Goal: Task Accomplishment & Management: Manage account settings

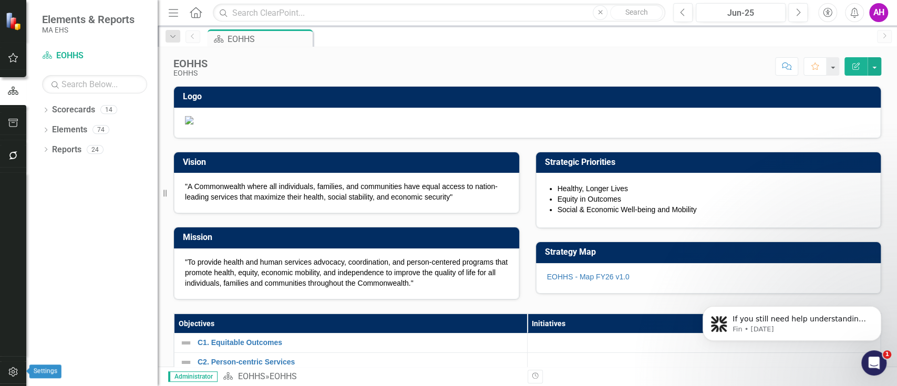
click at [9, 362] on button "button" at bounding box center [14, 373] width 24 height 22
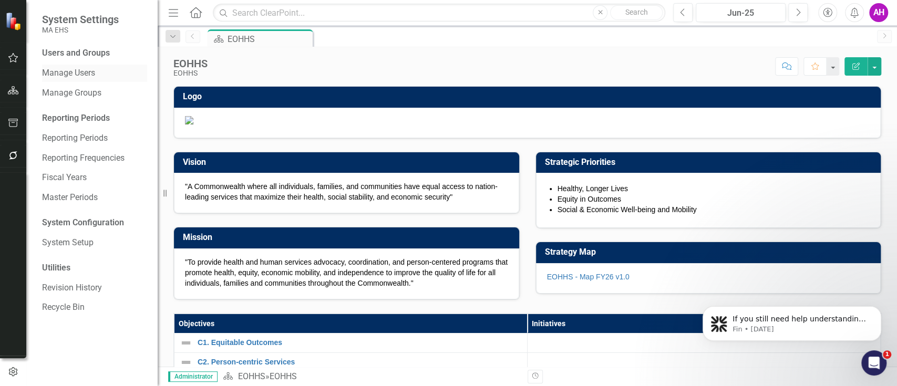
click at [92, 74] on link "Manage Users" at bounding box center [94, 73] width 105 height 12
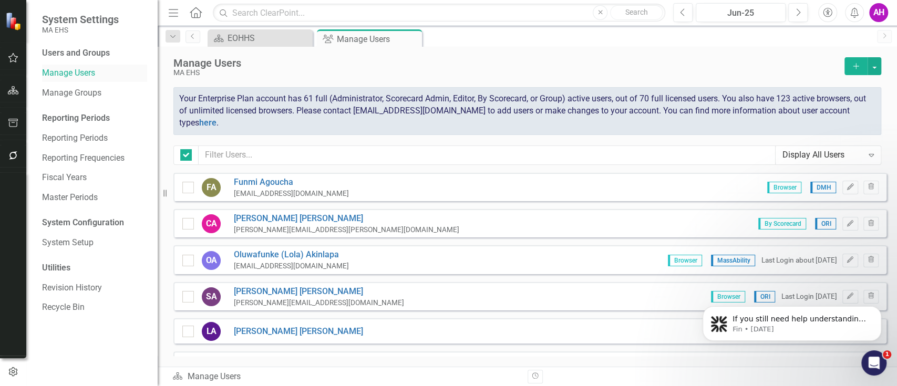
checkbox input "false"
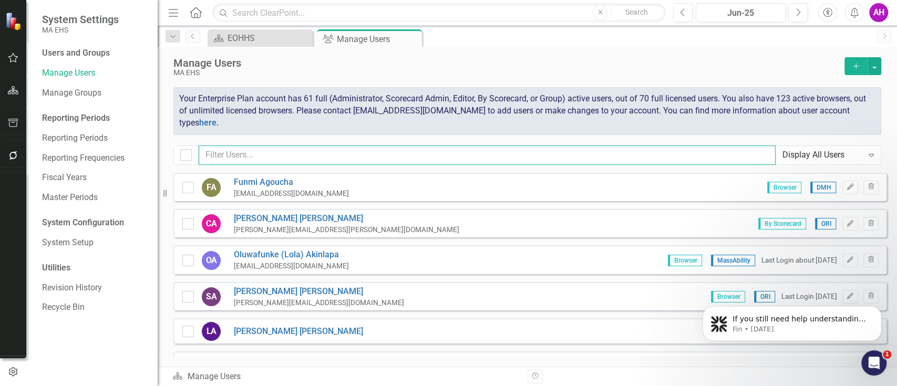
click at [253, 154] on input "text" at bounding box center [487, 155] width 577 height 19
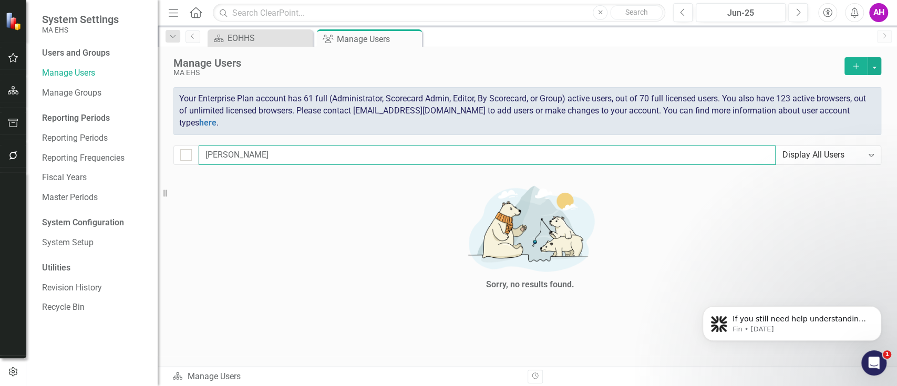
type input "[PERSON_NAME]"
checkbox input "false"
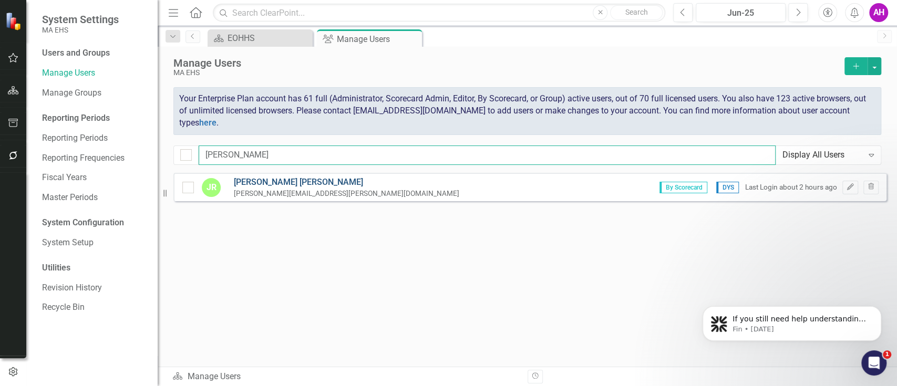
type input "[PERSON_NAME]"
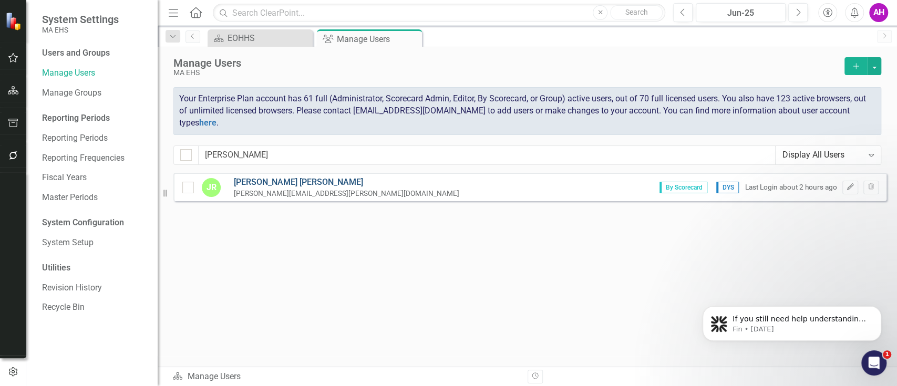
click at [248, 182] on link "[PERSON_NAME]" at bounding box center [347, 183] width 226 height 12
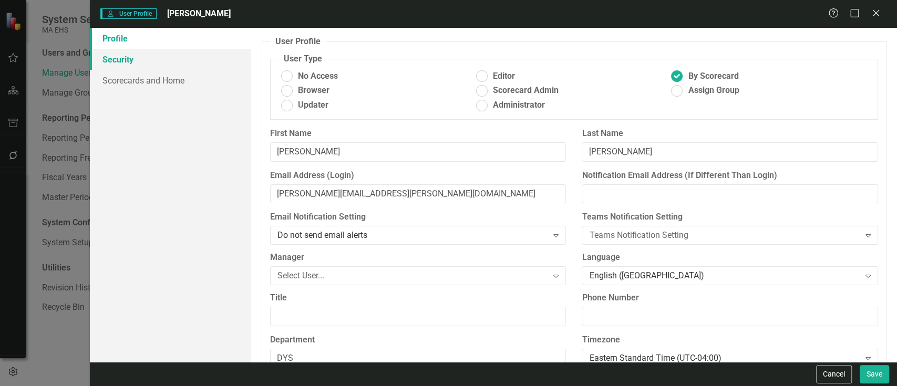
click at [139, 58] on link "Security" at bounding box center [170, 59] width 161 height 21
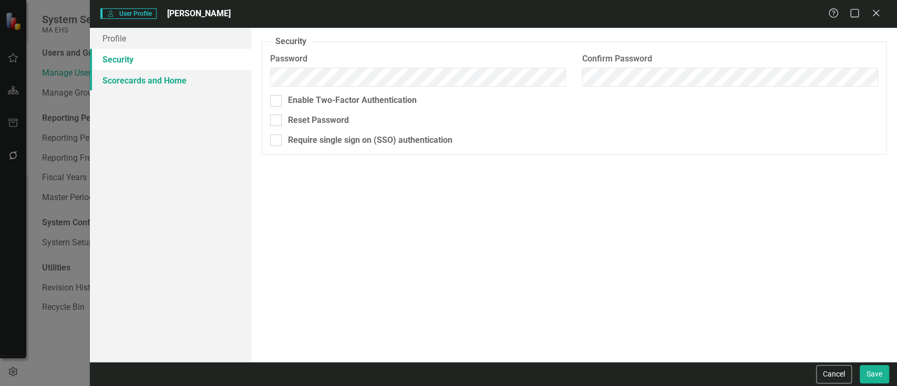
click at [144, 84] on link "Scorecards and Home" at bounding box center [170, 80] width 161 height 21
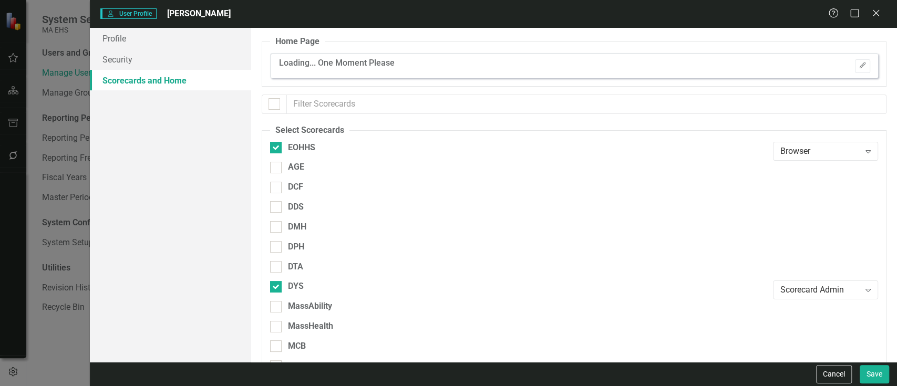
checkbox input "false"
click at [120, 35] on link "Profile" at bounding box center [170, 38] width 161 height 21
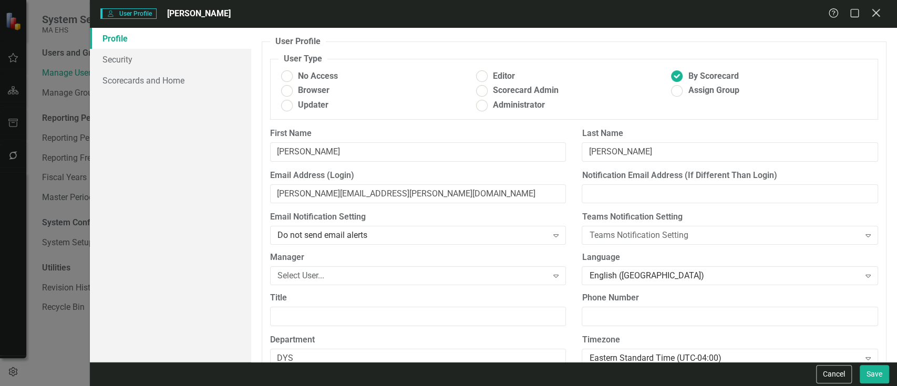
click at [876, 8] on icon "Close" at bounding box center [875, 13] width 13 height 10
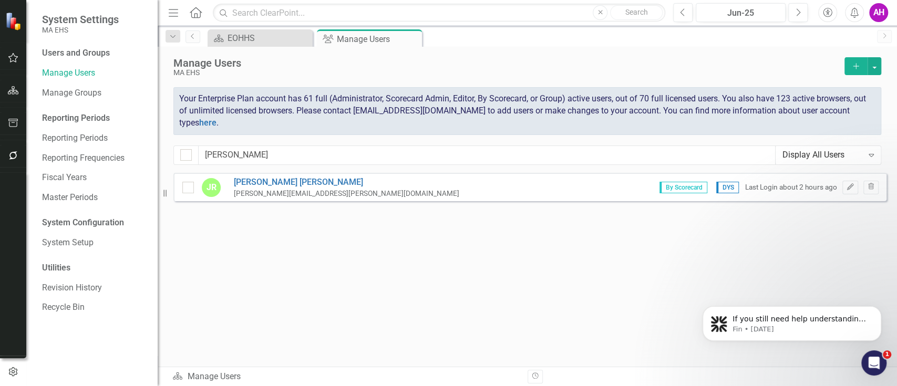
click at [11, 21] on img at bounding box center [14, 21] width 18 height 18
click at [9, 87] on icon "button" at bounding box center [13, 90] width 11 height 8
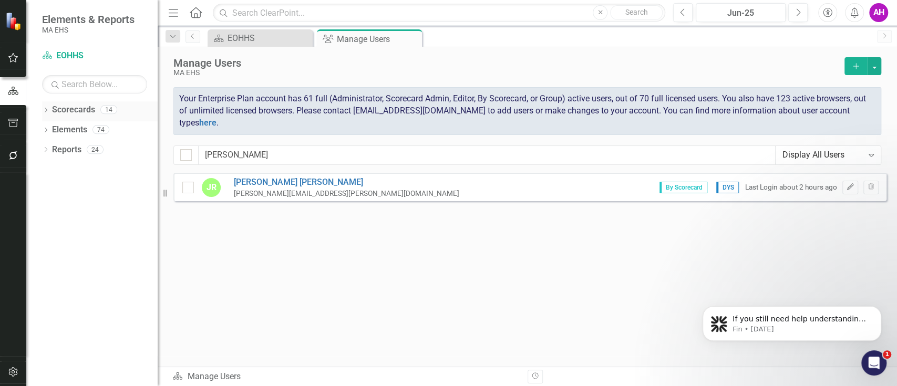
click at [46, 108] on icon "Dropdown" at bounding box center [45, 111] width 7 height 6
click at [54, 129] on icon "Dropdown" at bounding box center [51, 129] width 8 height 6
click at [80, 267] on link "DYS" at bounding box center [112, 269] width 89 height 12
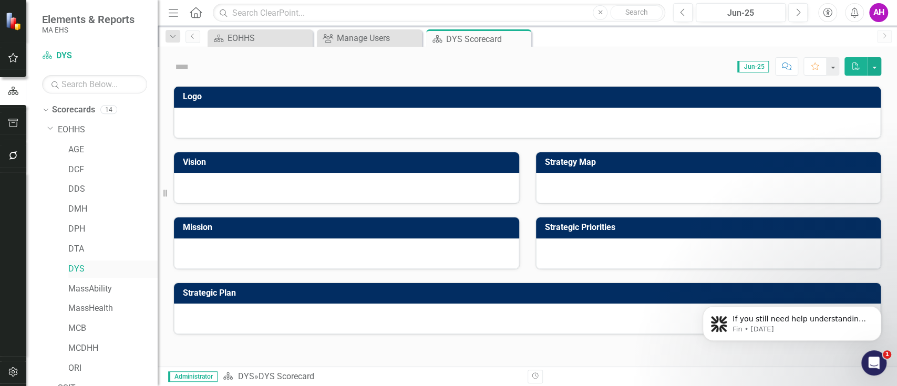
scroll to position [53, 0]
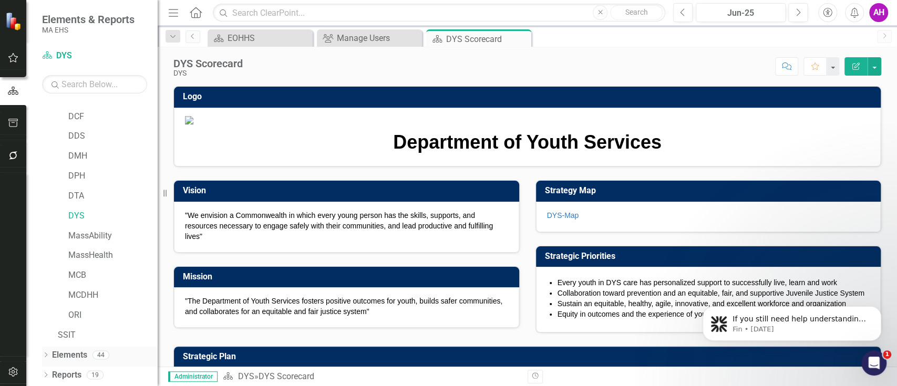
click at [44, 353] on icon "Dropdown" at bounding box center [45, 356] width 7 height 6
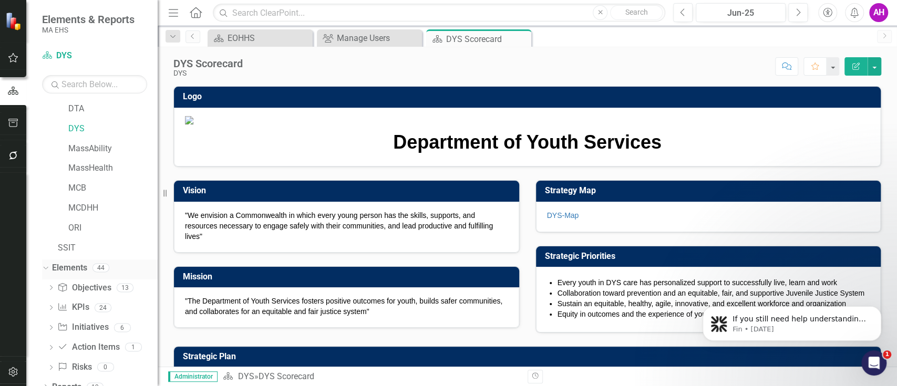
scroll to position [152, 0]
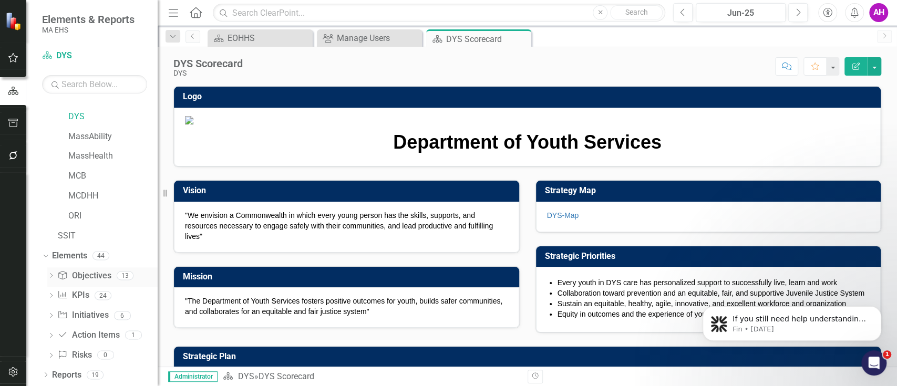
click at [54, 274] on icon "Dropdown" at bounding box center [50, 277] width 7 height 6
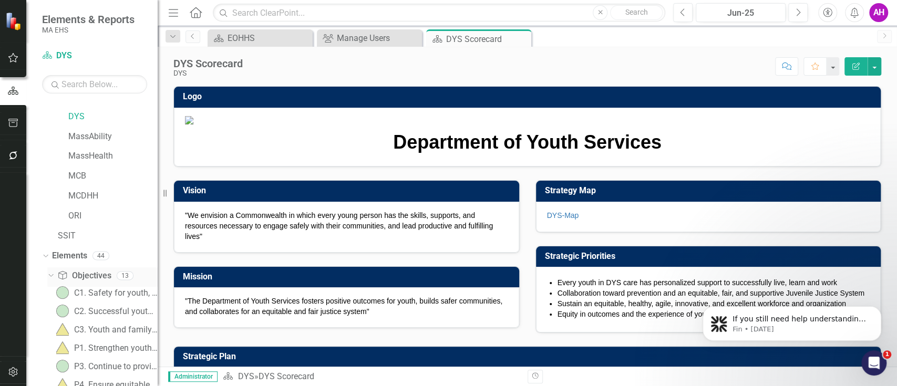
click at [53, 273] on div "Dropdown" at bounding box center [49, 275] width 9 height 7
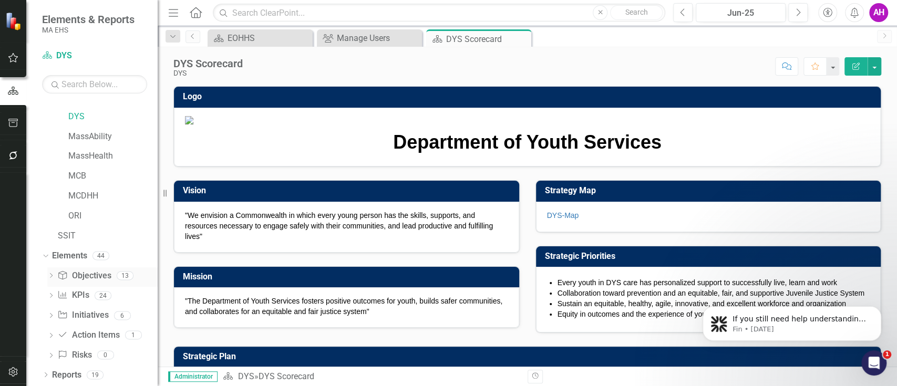
click at [52, 273] on div "Dropdown" at bounding box center [50, 277] width 7 height 9
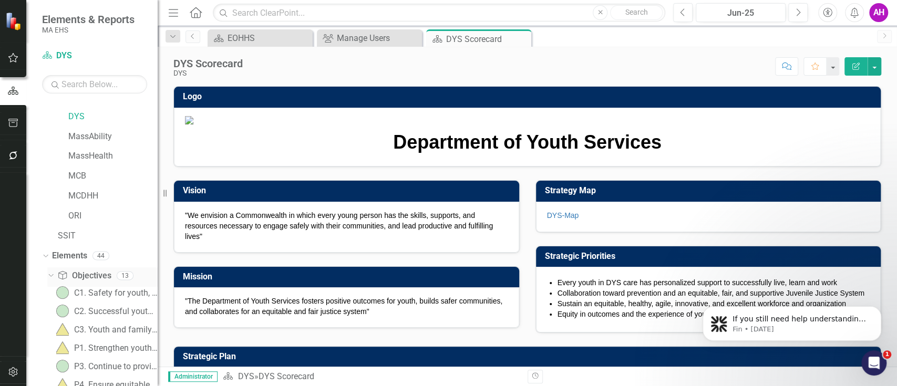
drag, startPoint x: 94, startPoint y: 273, endPoint x: 78, endPoint y: 271, distance: 16.4
click at [78, 271] on link "Objective Objectives" at bounding box center [84, 276] width 54 height 12
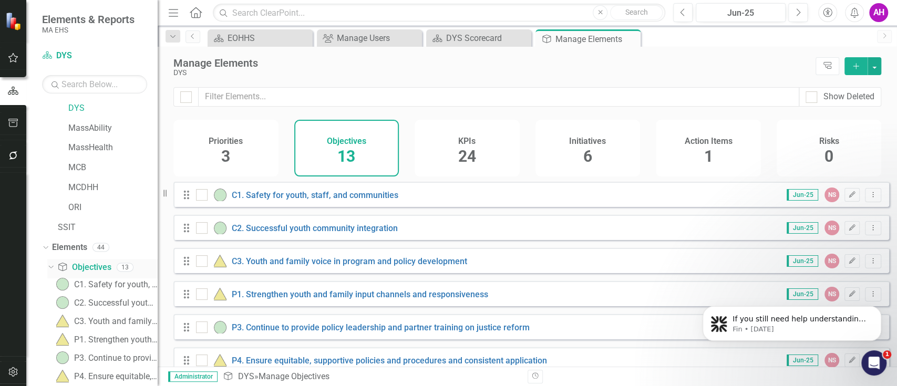
scroll to position [152, 0]
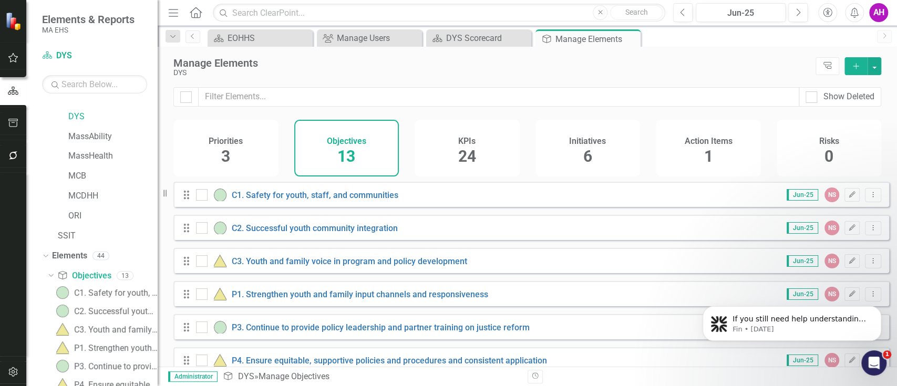
click at [854, 65] on icon "Add" at bounding box center [856, 66] width 9 height 7
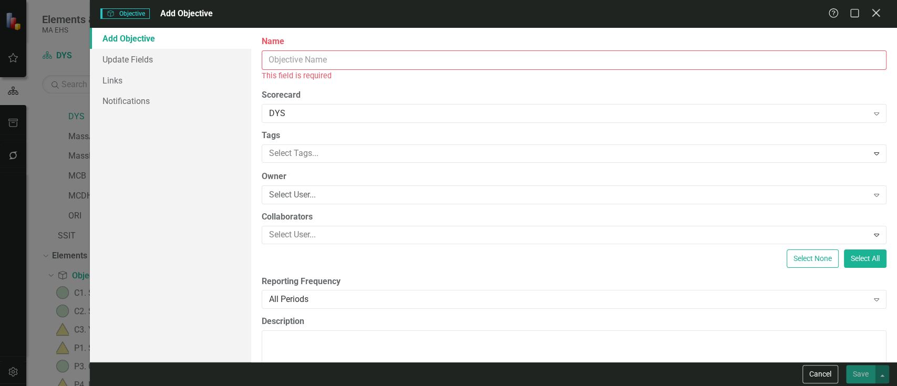
click at [879, 14] on icon "Close" at bounding box center [875, 13] width 13 height 10
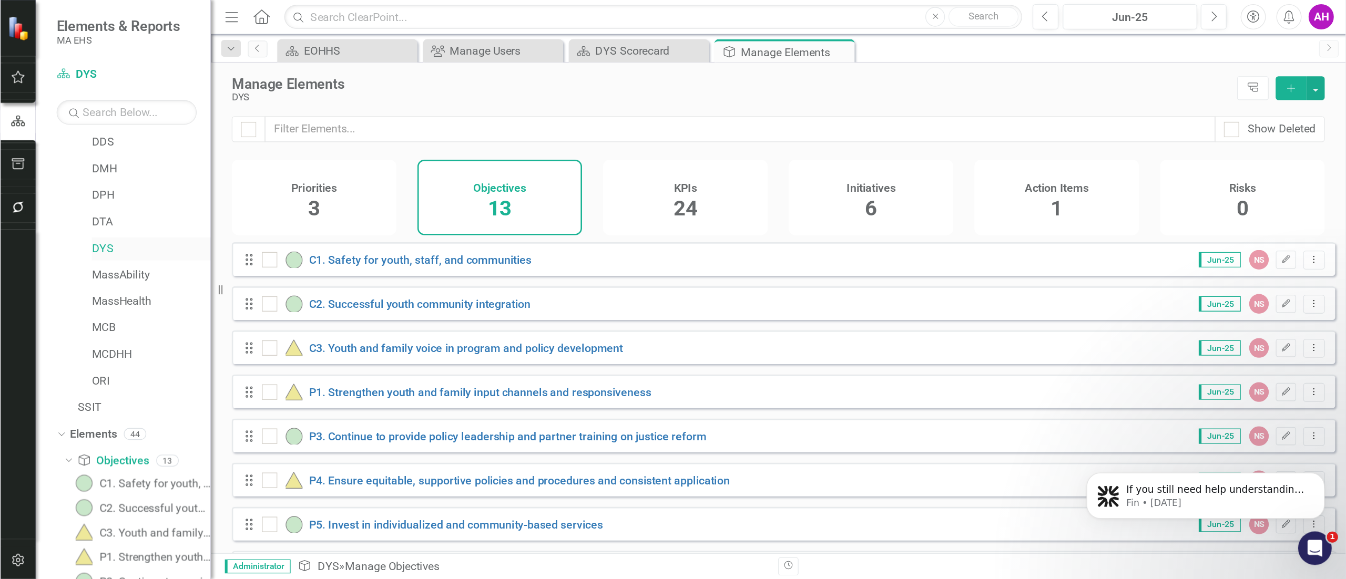
scroll to position [83, 0]
